Goal: Task Accomplishment & Management: Manage account settings

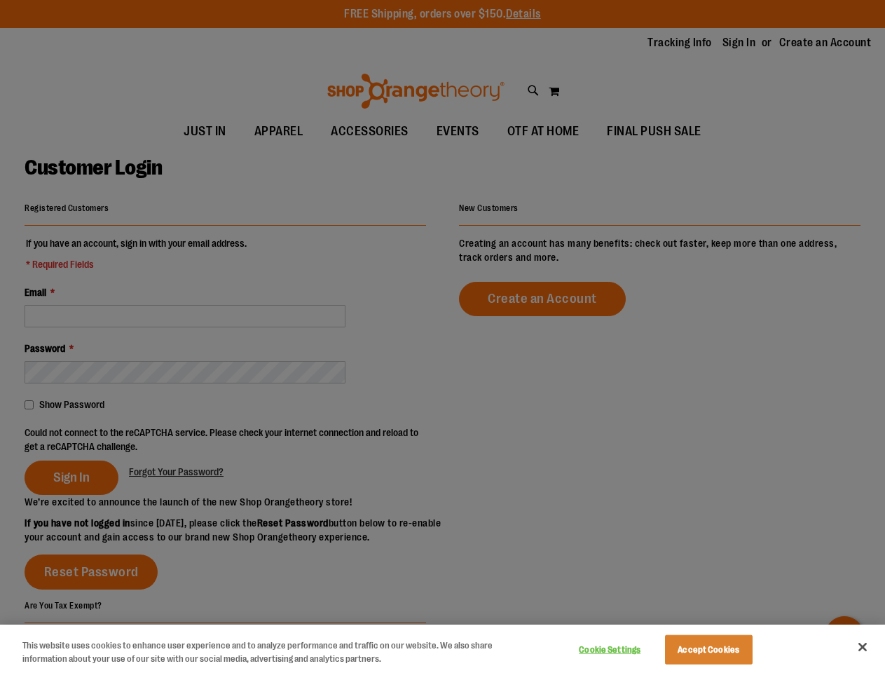
click at [442, 336] on div at bounding box center [442, 336] width 885 height 673
click at [627, 650] on button "Cookie Settings" at bounding box center [610, 650] width 88 height 28
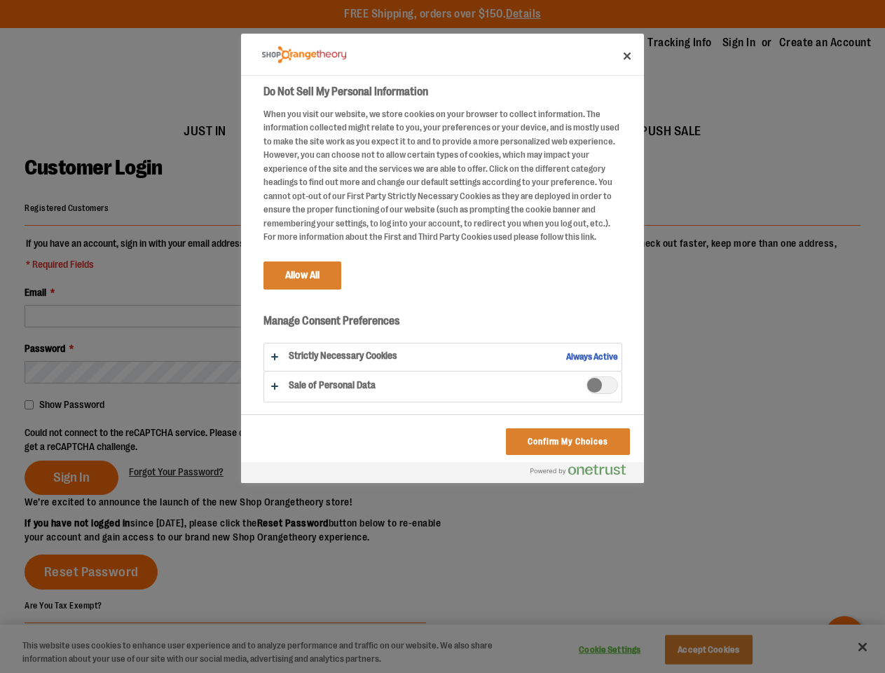
click at [726, 650] on div at bounding box center [442, 336] width 885 height 673
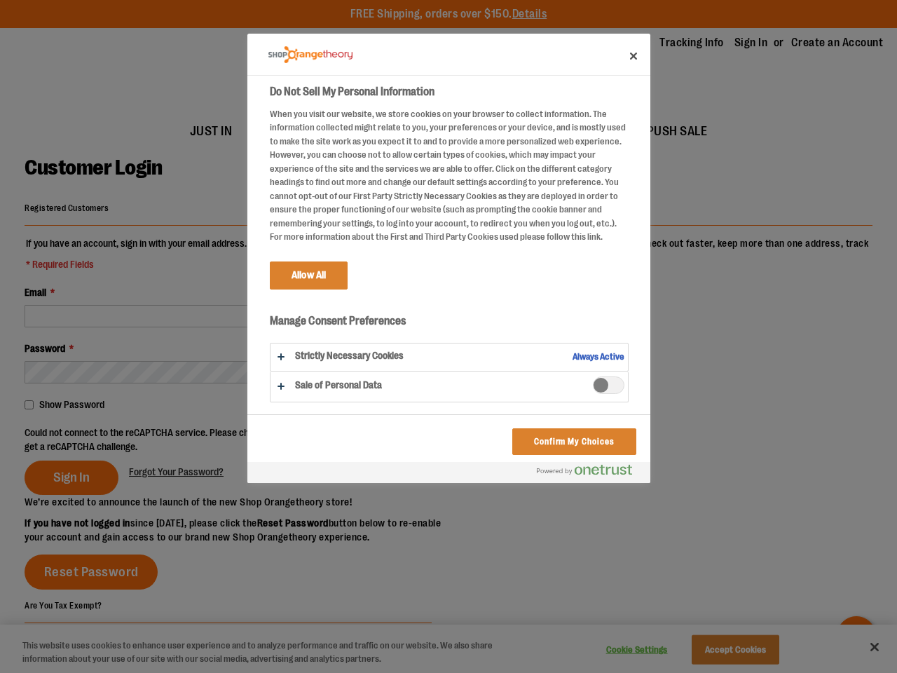
click at [863, 647] on div at bounding box center [448, 336] width 897 height 673
click at [228, 439] on div at bounding box center [448, 336] width 897 height 673
